Goal: Check status: Check status

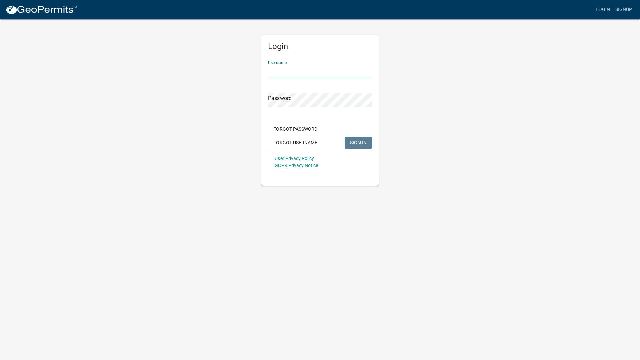
click at [288, 70] on input "Username" at bounding box center [320, 72] width 104 height 14
type input "johnhutslar"
click at [297, 128] on form "Username johnhutslar Password Forgot Password Forgot Username SIGN IN User Priv…" at bounding box center [320, 113] width 104 height 117
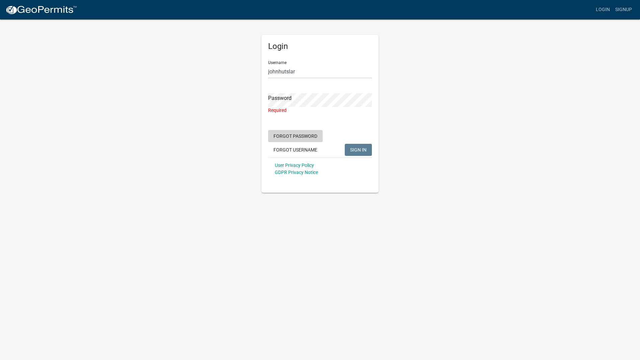
click at [294, 136] on button "Forgot Password" at bounding box center [295, 136] width 55 height 12
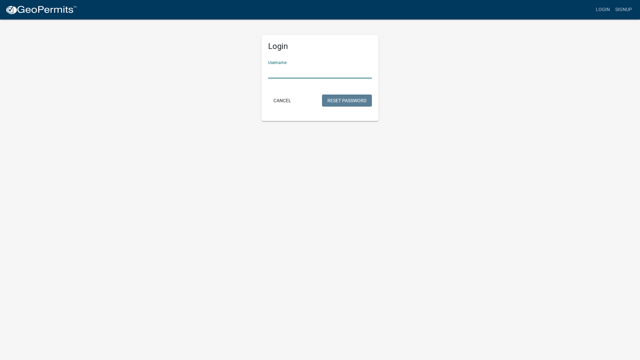
click at [282, 66] on input "Username" at bounding box center [320, 72] width 104 height 14
type input "johnhutslar"
click at [335, 99] on button "Reset Password" at bounding box center [347, 100] width 50 height 12
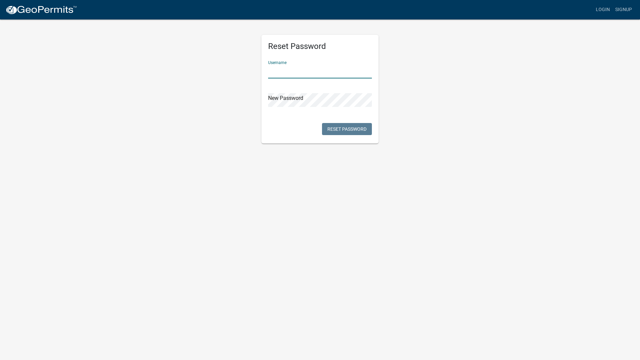
click at [288, 70] on input "text" at bounding box center [320, 72] width 104 height 14
type input "johnhutslar"
click at [347, 128] on button "Reset Password" at bounding box center [347, 129] width 50 height 12
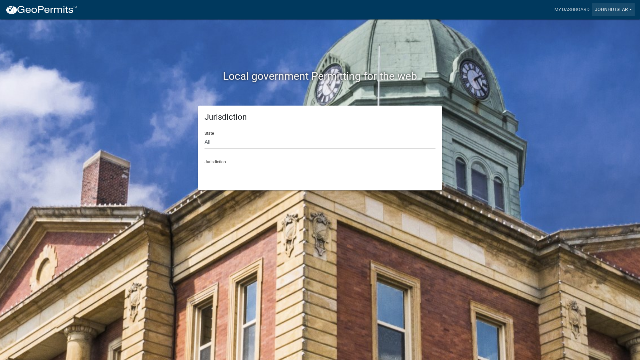
click at [613, 9] on link "johnhutslar" at bounding box center [613, 9] width 43 height 13
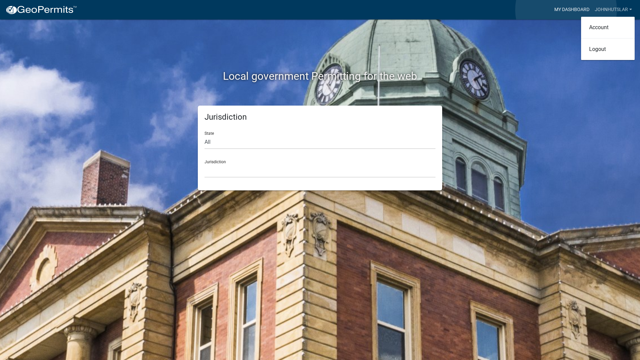
click at [566, 10] on link "My Dashboard" at bounding box center [572, 9] width 41 height 13
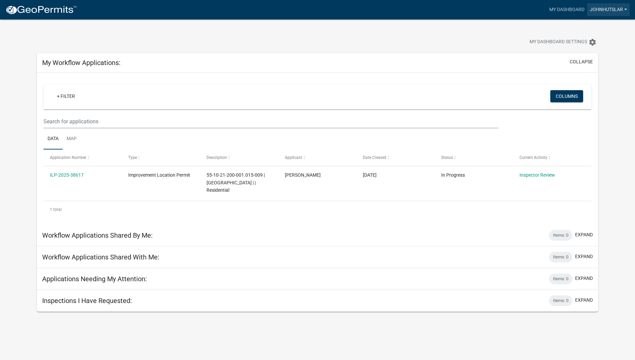
click at [616, 8] on link "johnhutslar" at bounding box center [608, 9] width 43 height 13
click at [591, 51] on link "Logout" at bounding box center [603, 49] width 54 height 16
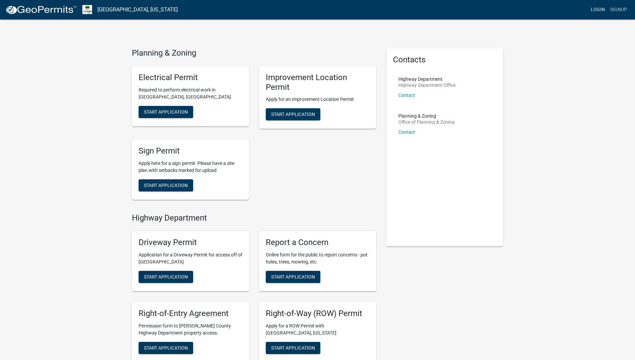
click at [596, 9] on link "Login" at bounding box center [597, 9] width 19 height 13
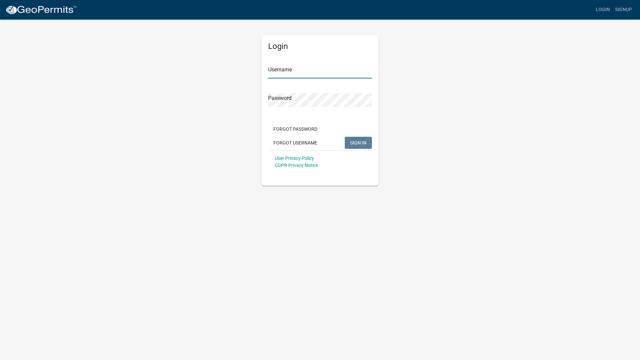
click at [275, 73] on input "Username" at bounding box center [320, 72] width 104 height 14
type input "johnhutslar"
click at [352, 140] on span "SIGN IN" at bounding box center [358, 142] width 16 height 5
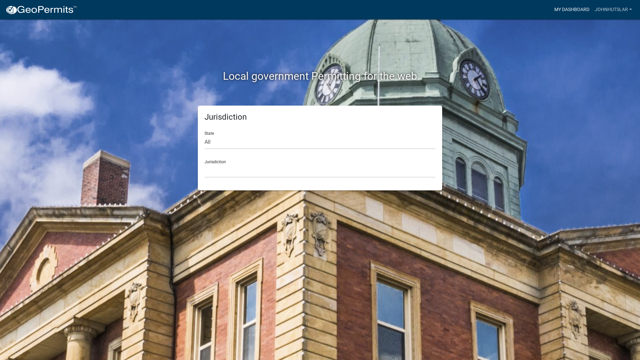
click at [573, 10] on link "My Dashboard" at bounding box center [572, 9] width 41 height 13
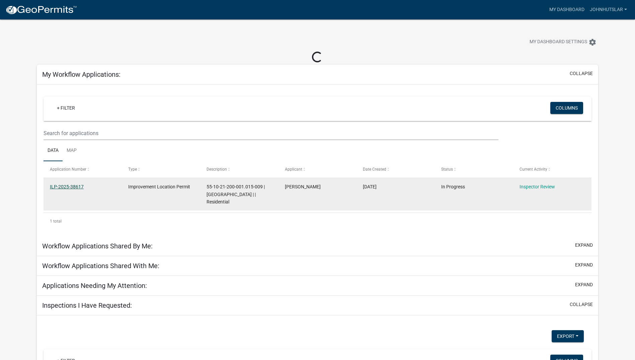
click at [71, 185] on link "ILP-2025-38617" at bounding box center [67, 186] width 34 height 5
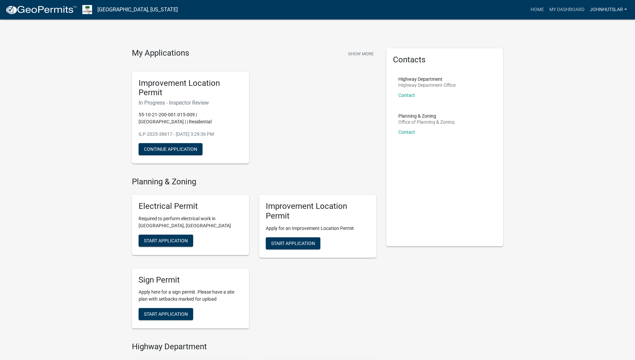
click at [620, 8] on link "johnhutslar" at bounding box center [608, 9] width 43 height 13
click at [588, 50] on link "Logout" at bounding box center [603, 49] width 54 height 16
